Goal: Communication & Community: Ask a question

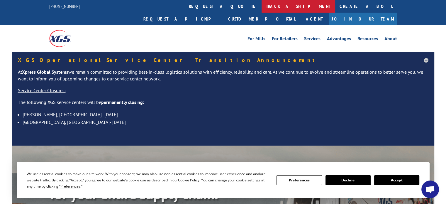
click at [262, 7] on link "track a shipment" at bounding box center [299, 6] width 74 height 13
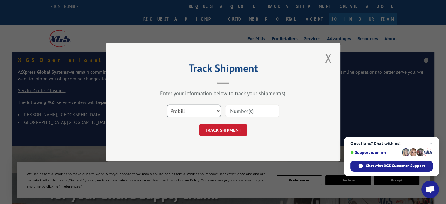
click at [207, 109] on select "Select category... Probill BOL PO" at bounding box center [194, 111] width 54 height 12
click at [240, 116] on input at bounding box center [252, 111] width 54 height 12
paste input "16961823"
type input "16961823"
click at [222, 130] on button "TRACK SHIPMENT" at bounding box center [223, 130] width 48 height 12
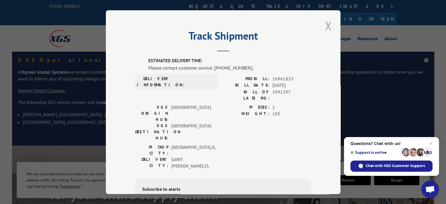
click at [323, 24] on button "Close modal" at bounding box center [328, 26] width 10 height 16
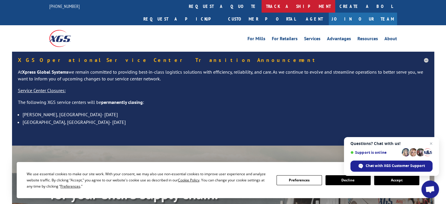
click at [262, 10] on link "track a shipment" at bounding box center [299, 6] width 74 height 13
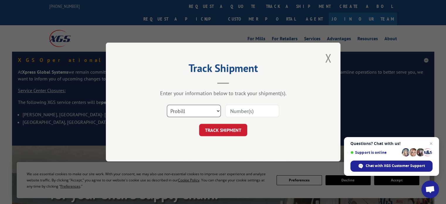
click at [197, 110] on select "Select category... Probill BOL PO" at bounding box center [194, 111] width 54 height 12
select select "bol"
click at [167, 105] on select "Select category... Probill BOL PO" at bounding box center [194, 111] width 54 height 12
click at [242, 112] on input at bounding box center [252, 111] width 54 height 12
paste input "16961823"
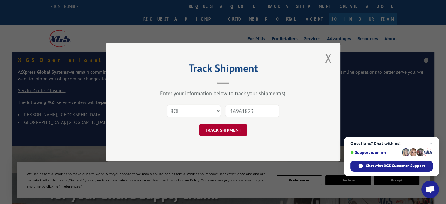
type input "16961823"
click at [224, 130] on button "TRACK SHIPMENT" at bounding box center [223, 130] width 48 height 12
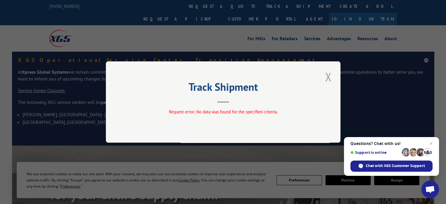
click at [330, 78] on button "Close modal" at bounding box center [328, 77] width 10 height 16
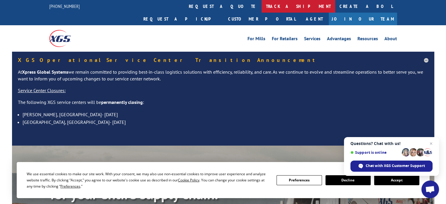
click at [262, 9] on link "track a shipment" at bounding box center [299, 6] width 74 height 13
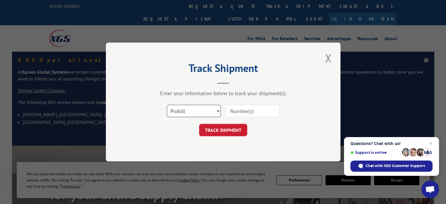
click at [193, 111] on select "Select category... Probill BOL PO" at bounding box center [194, 111] width 54 height 12
select select "po"
click at [167, 105] on select "Select category... Probill BOL PO" at bounding box center [194, 111] width 54 height 12
click at [257, 112] on input at bounding box center [252, 111] width 54 height 12
paste input "16961823"
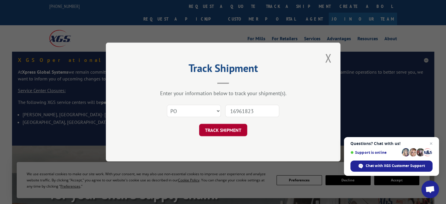
type input "16961823"
click at [227, 133] on button "TRACK SHIPMENT" at bounding box center [223, 130] width 48 height 12
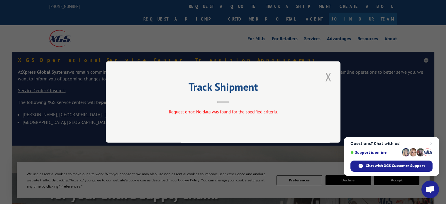
click at [329, 77] on button "Close modal" at bounding box center [328, 77] width 10 height 16
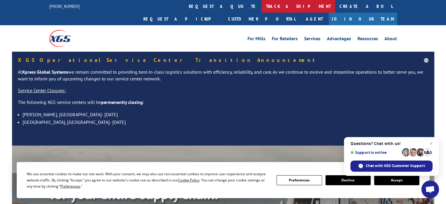
click at [262, 7] on link "track a shipment" at bounding box center [299, 6] width 74 height 13
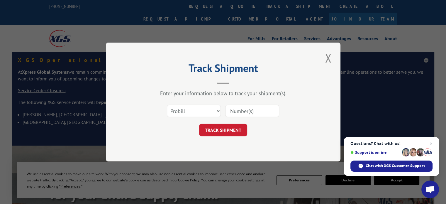
click at [246, 113] on input at bounding box center [252, 111] width 54 height 12
paste input "16961823"
type input "16961823"
click at [229, 134] on button "TRACK SHIPMENT" at bounding box center [223, 130] width 48 height 12
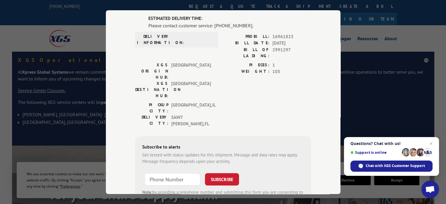
scroll to position [69, 0]
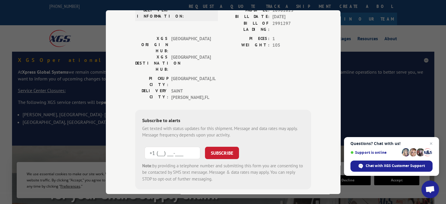
click at [163, 146] on input "+1 (___) ___-____" at bounding box center [173, 152] width 56 height 12
type input "[PHONE_NUMBER]"
click at [229, 146] on button "SUBSCRIBE" at bounding box center [222, 152] width 34 height 12
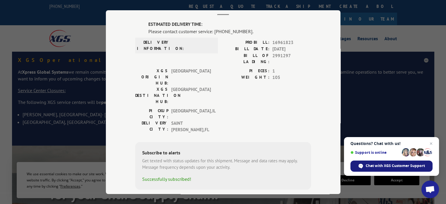
click at [394, 169] on span "Chat with XGS Customer Support" at bounding box center [392, 166] width 82 height 11
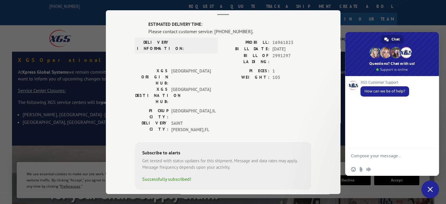
click at [370, 156] on textarea "Compose your message..." at bounding box center [386, 155] width 70 height 15
paste textarea "16961823"
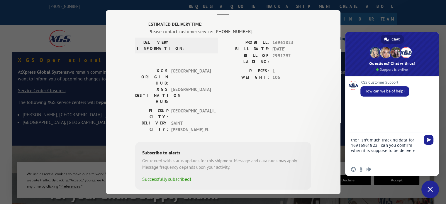
type textarea "ther isn't much tracking data for 16916961823. can you confirm when it is suppo…"
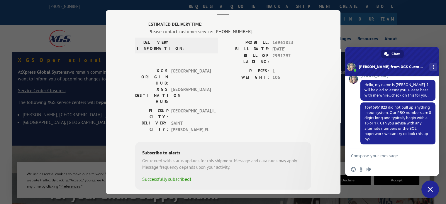
scroll to position [69, 0]
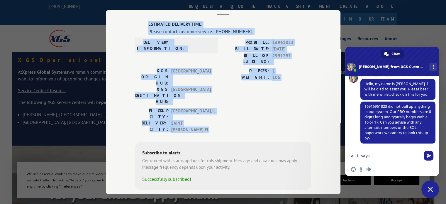
drag, startPoint x: 123, startPoint y: 22, endPoint x: 277, endPoint y: 97, distance: 171.1
click at [277, 97] on div "Track Shipment ESTIMATED DELIVERY TIME: Please contact customer service: [PHONE…" at bounding box center [223, 102] width 235 height 184
copy div "ESTIMATED DELIVERY TIME: Please contact customer service: [PHONE_NUMBER]. DELIV…"
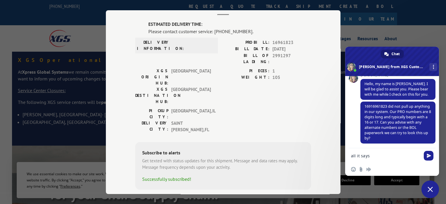
click at [385, 161] on textarea "all it says" at bounding box center [386, 155] width 70 height 15
type textarea "all it says is"
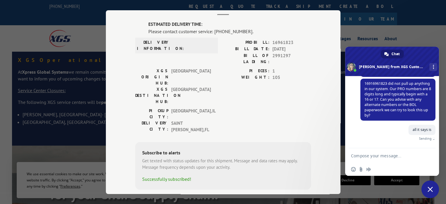
paste textarea "ESTIMATED DELIVERY TIME: Please contact customer service: [PHONE_NUMBER]. DELIV…"
type textarea "ESTIMATED DELIVERY TIME: Please contact customer service: [PHONE_NUMBER]. DELIV…"
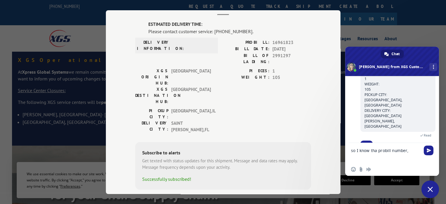
scroll to position [0, 0]
type textarea "so I know tha probill number, orgina and destination but no date on anticipated…"
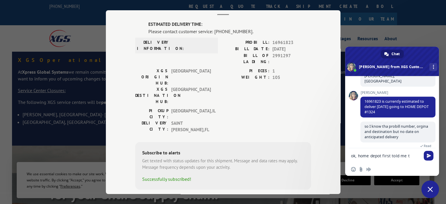
scroll to position [275, 0]
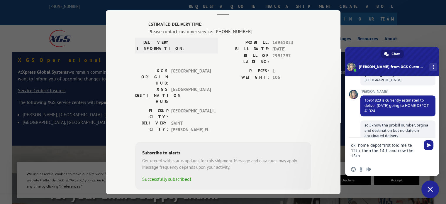
type textarea "ok, home depot first told me te 12th, then the 14th and now the 15th."
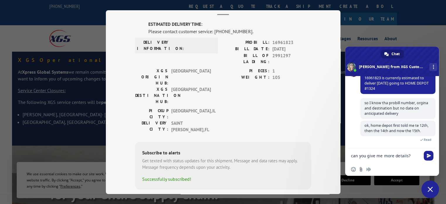
scroll to position [302, 0]
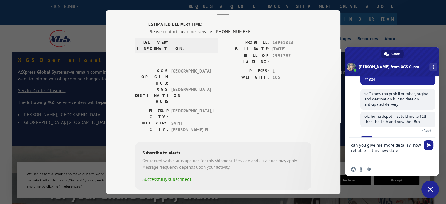
type textarea "can you give me more details? how reliable is this new date?"
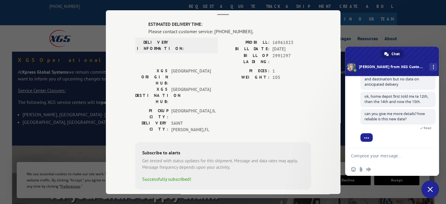
scroll to position [352, 0]
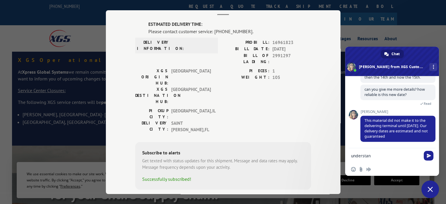
type textarea "understand"
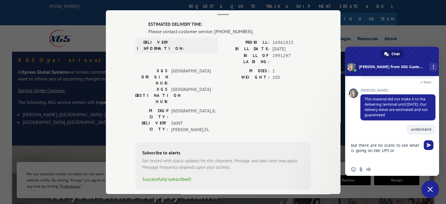
scroll to position [373, 0]
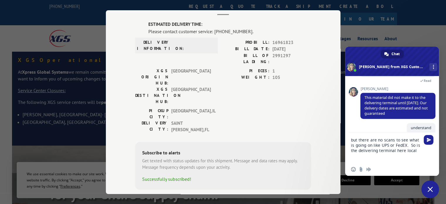
type textarea "but there are no scans to see what is going on like UPS or FedEX. So is the del…"
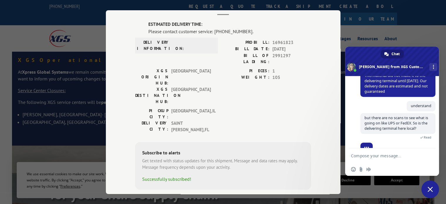
scroll to position [401, 0]
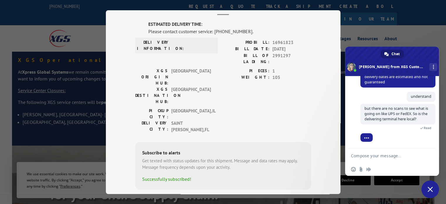
type textarea "i"
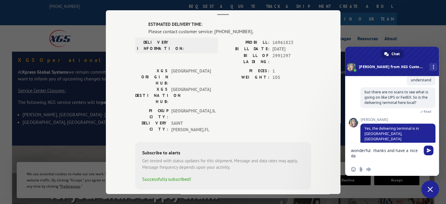
type textarea "wonderful. thanks and have a nice day"
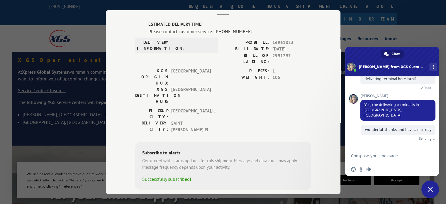
scroll to position [436, 0]
